Goal: Find specific page/section: Find specific page/section

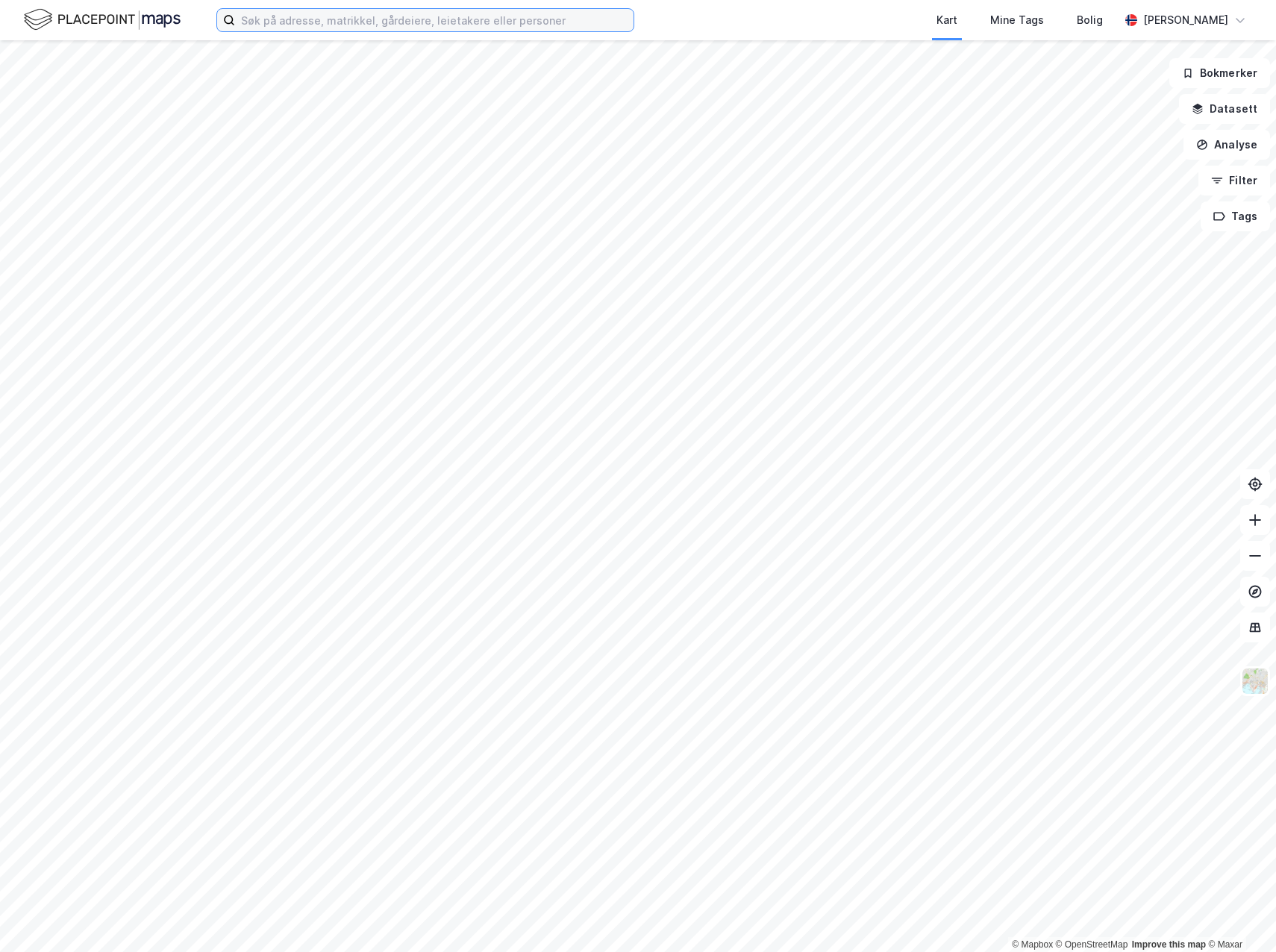
click at [275, 23] on input at bounding box center [434, 20] width 399 height 23
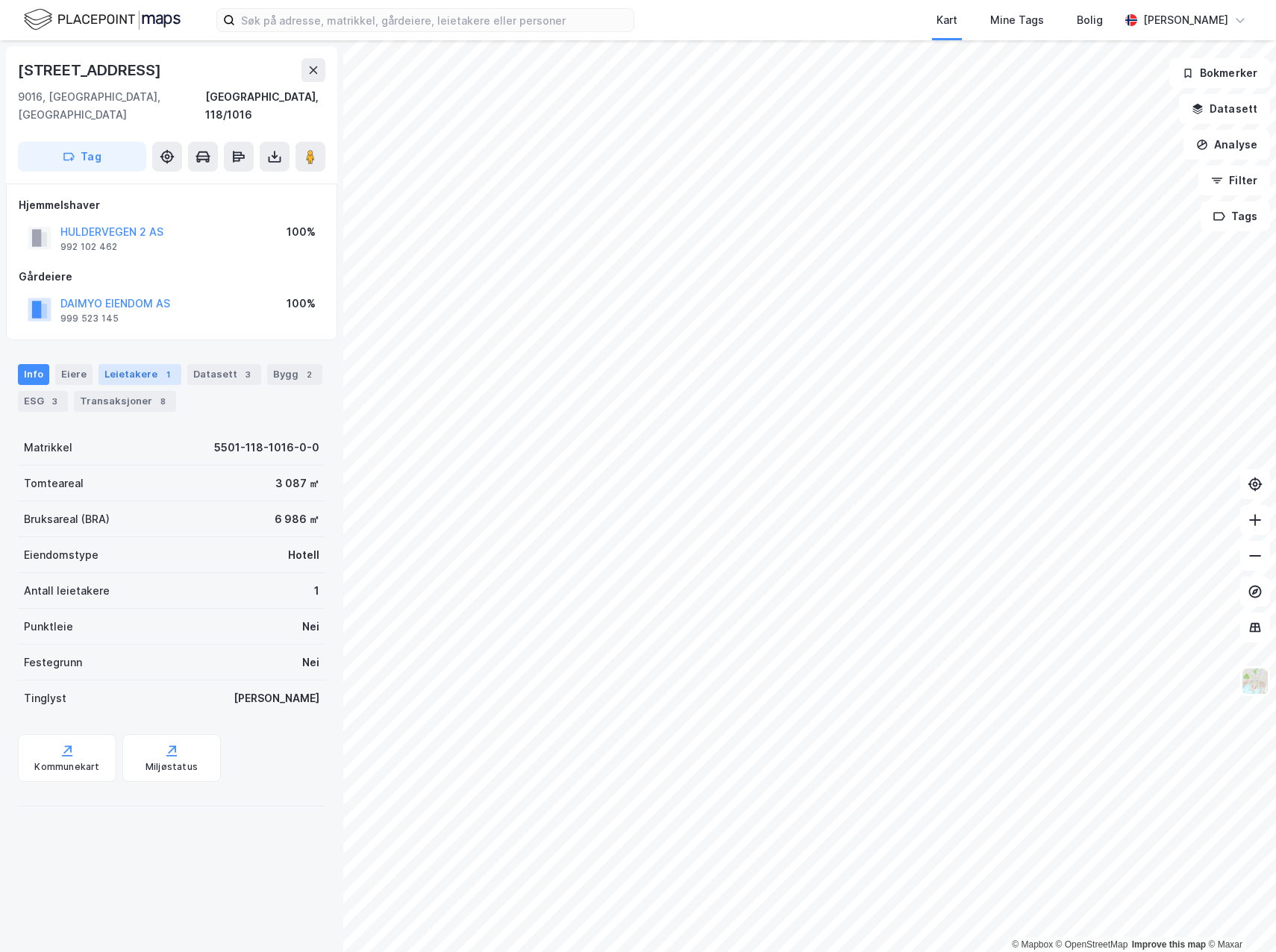
click at [149, 364] on div "Leietakere 1" at bounding box center [139, 374] width 83 height 21
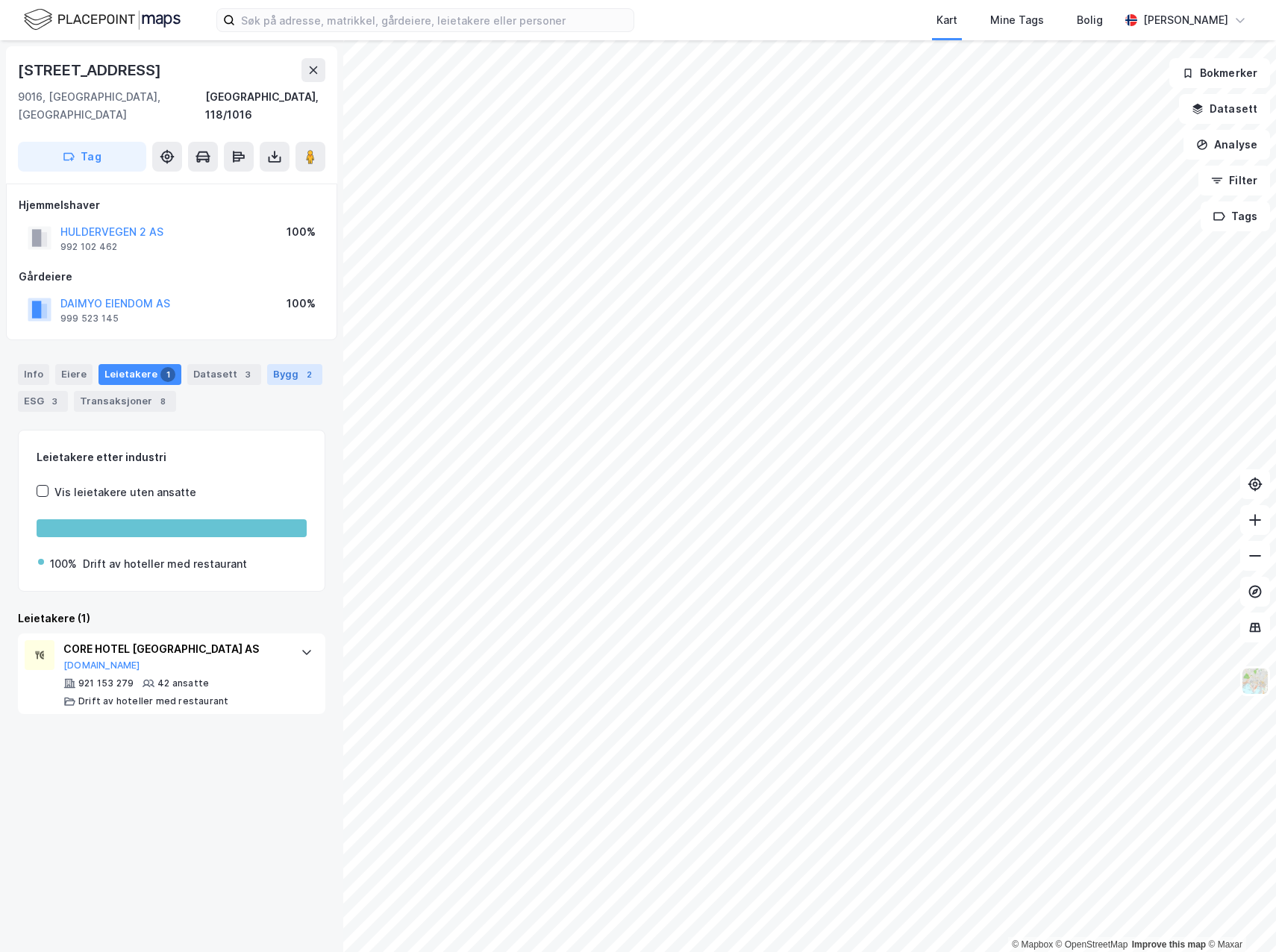
click at [268, 364] on div "Bygg 2" at bounding box center [295, 374] width 56 height 21
